Goal: Task Accomplishment & Management: Manage account settings

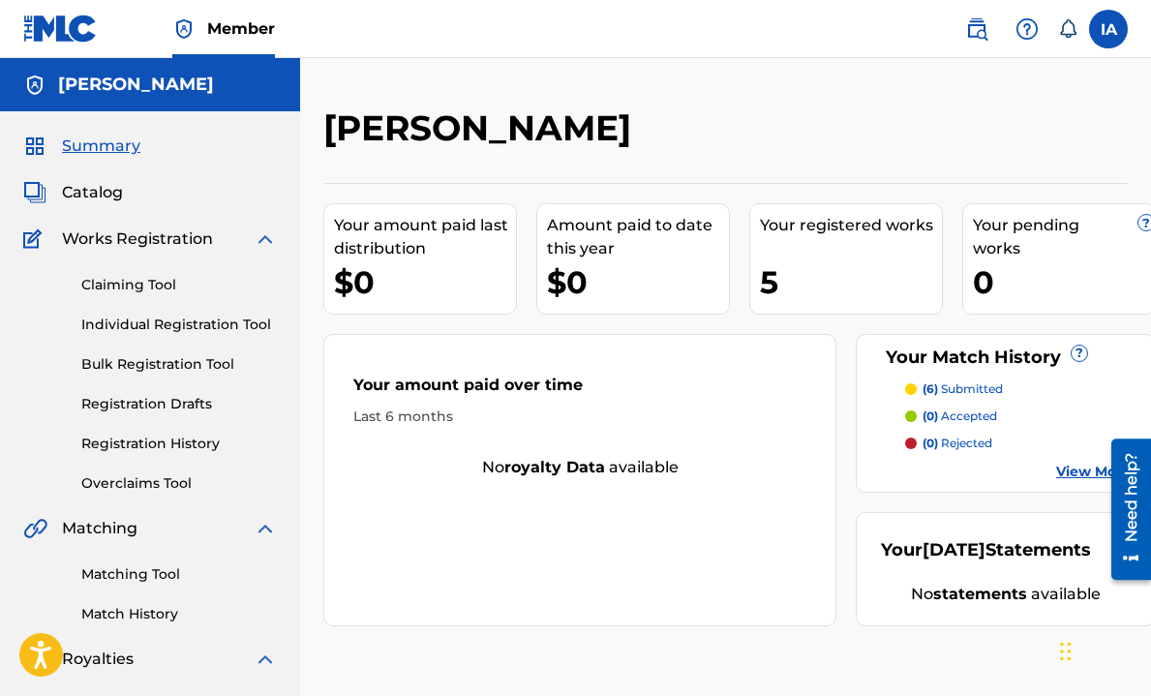
click at [1115, 20] on label at bounding box center [1108, 29] width 39 height 39
click at [1108, 29] on input "IA [PERSON_NAME] [EMAIL_ADDRESS][DOMAIN_NAME] Notification Preferences Profile …" at bounding box center [1108, 29] width 0 height 0
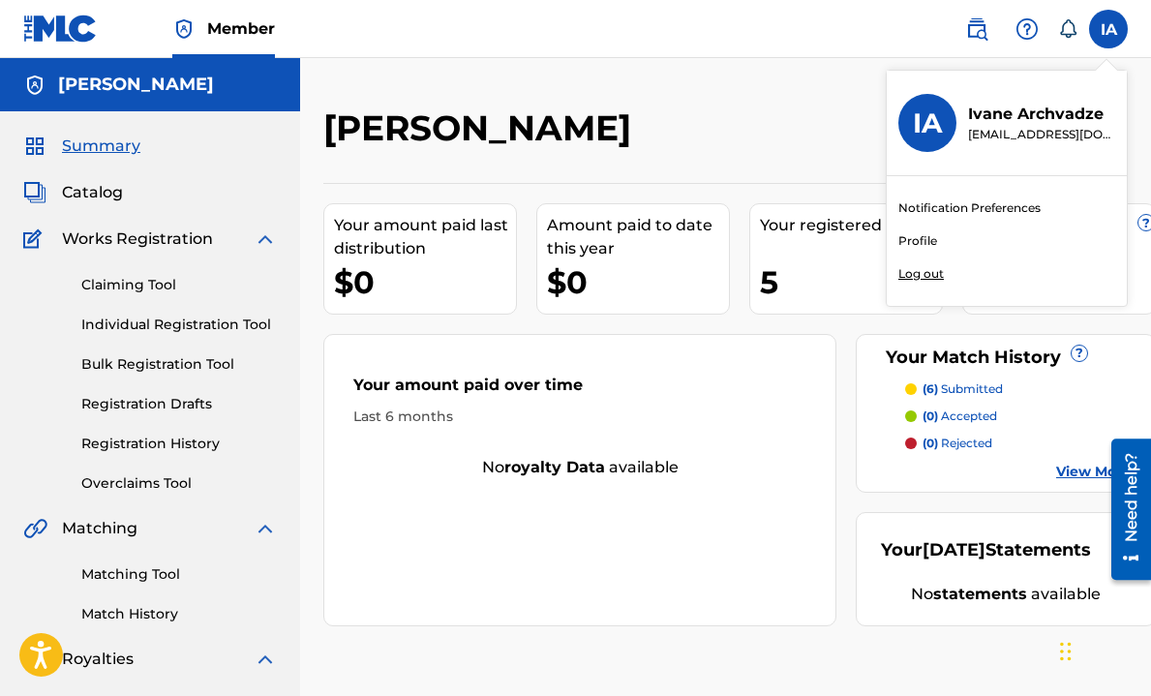
click at [928, 235] on link "Profile" at bounding box center [917, 240] width 39 height 17
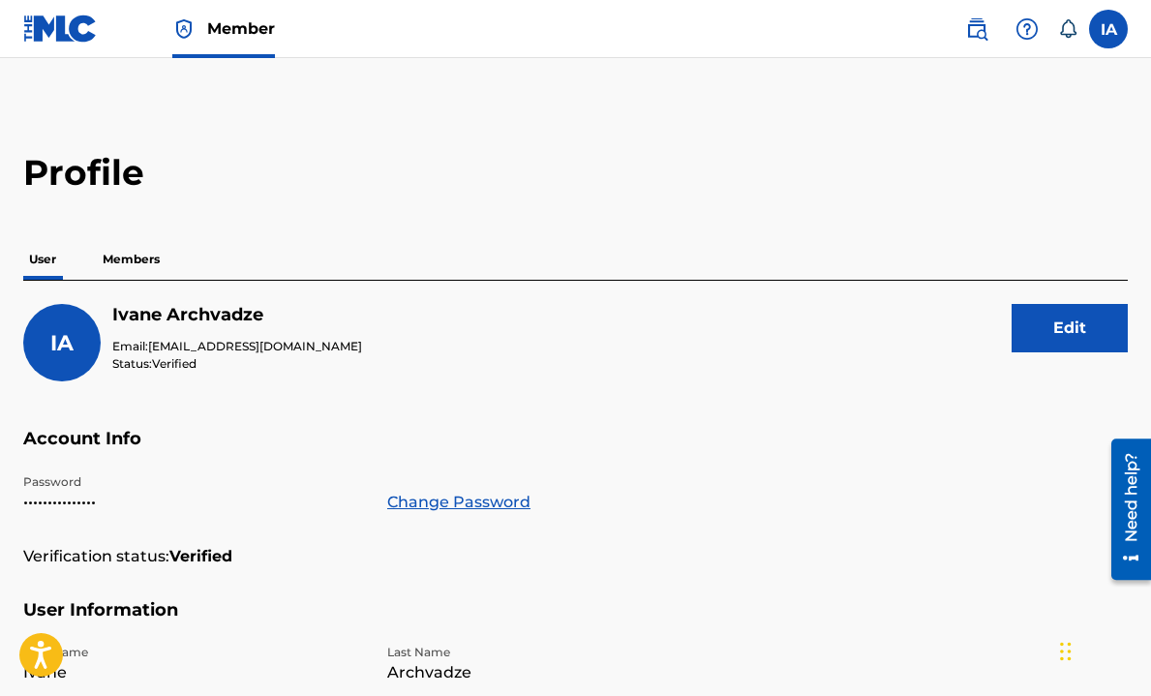
click at [131, 253] on p "Members" at bounding box center [131, 259] width 69 height 41
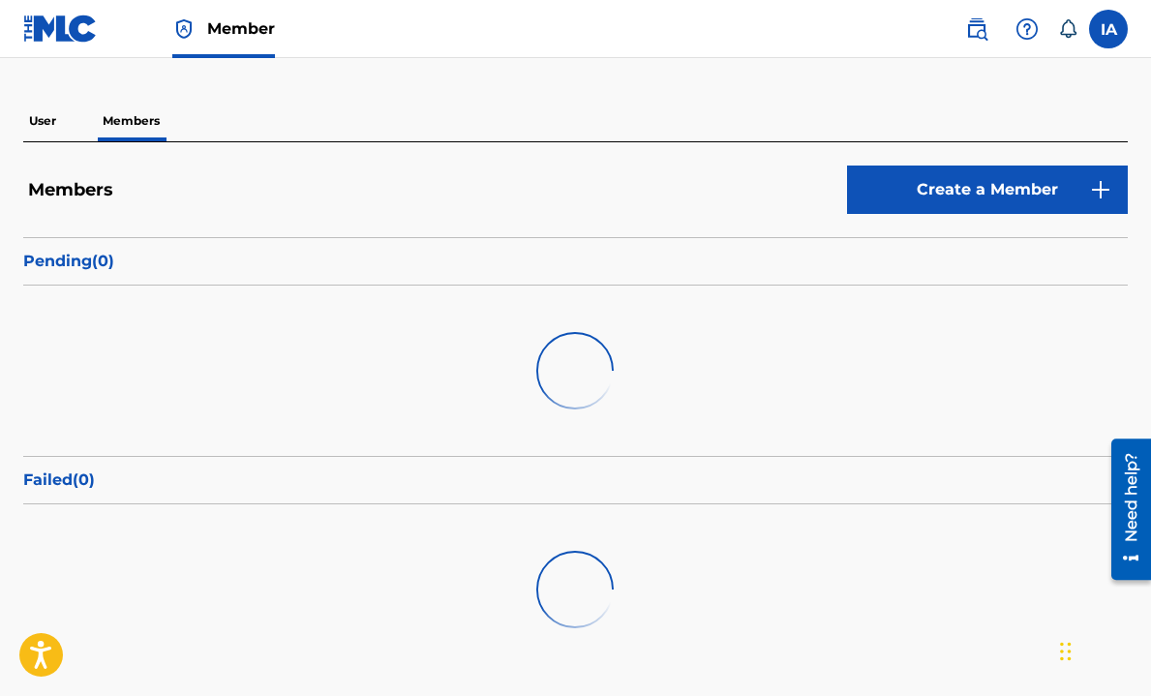
scroll to position [164, 0]
